Goal: Navigation & Orientation: Find specific page/section

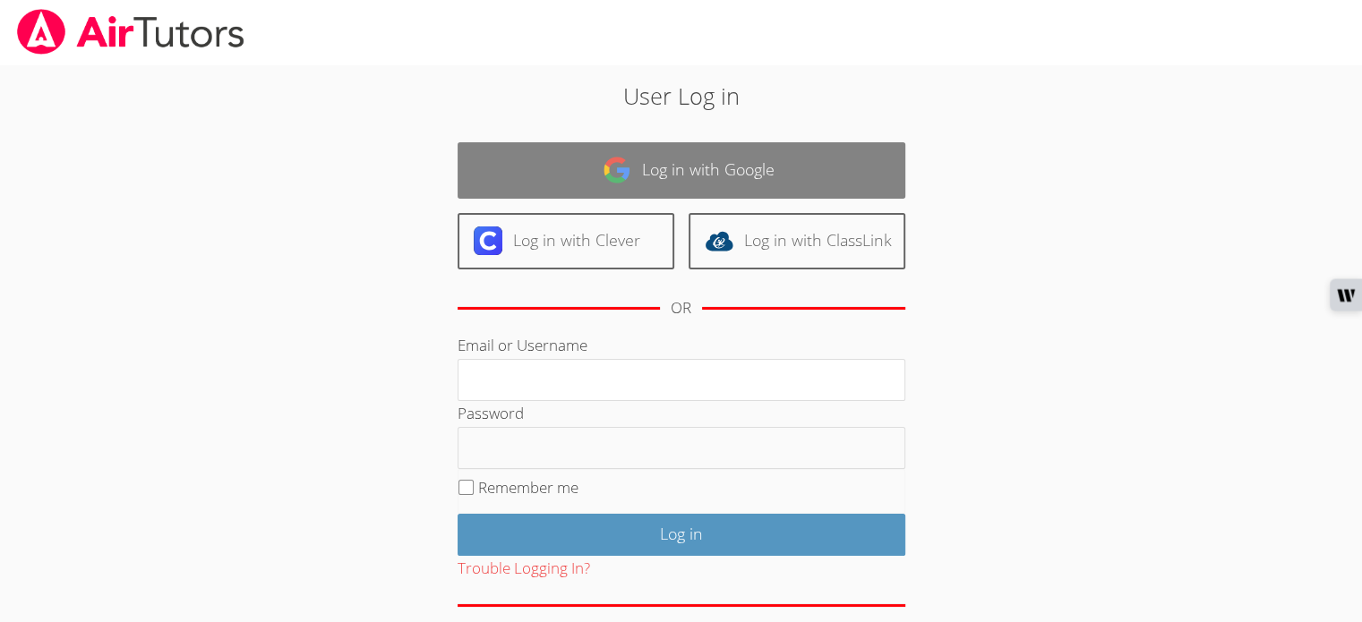
click at [658, 174] on link "Log in with Google" at bounding box center [681, 170] width 448 height 56
